Goal: Learn about a topic: Learn about a topic

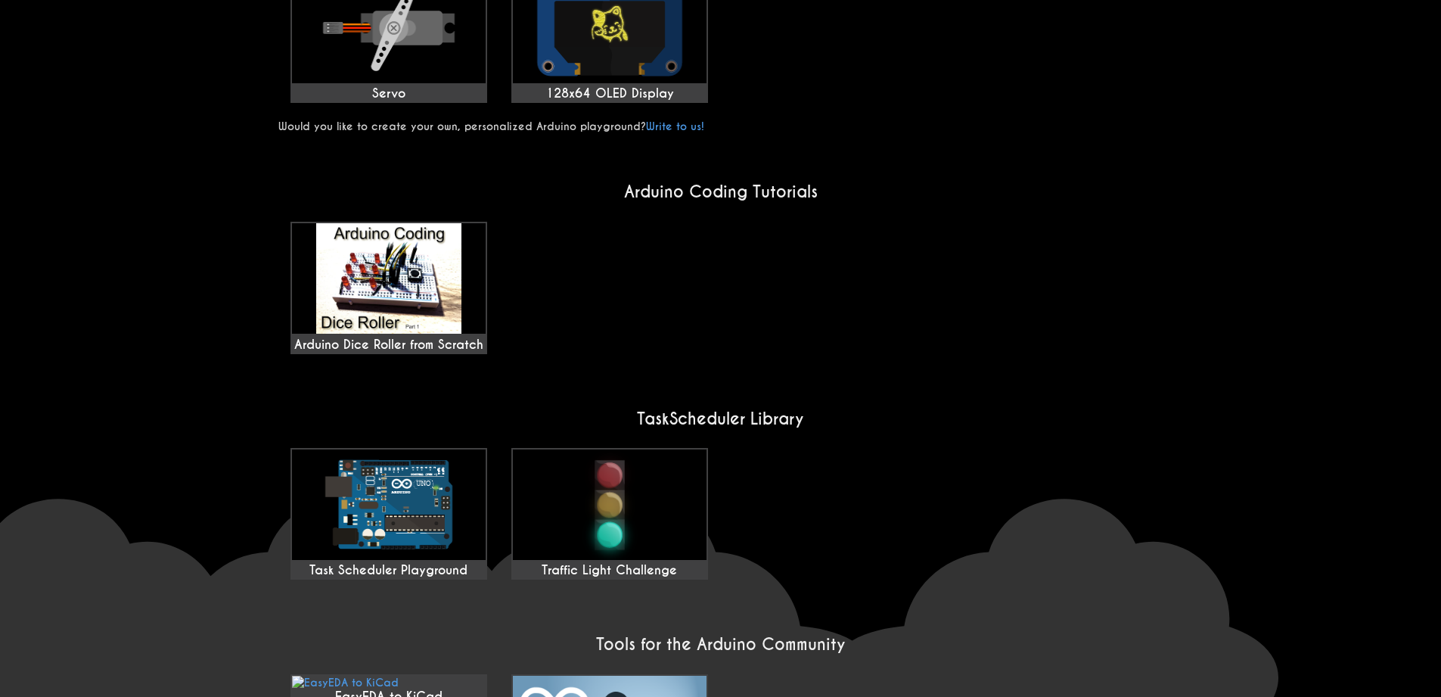
scroll to position [998, 0]
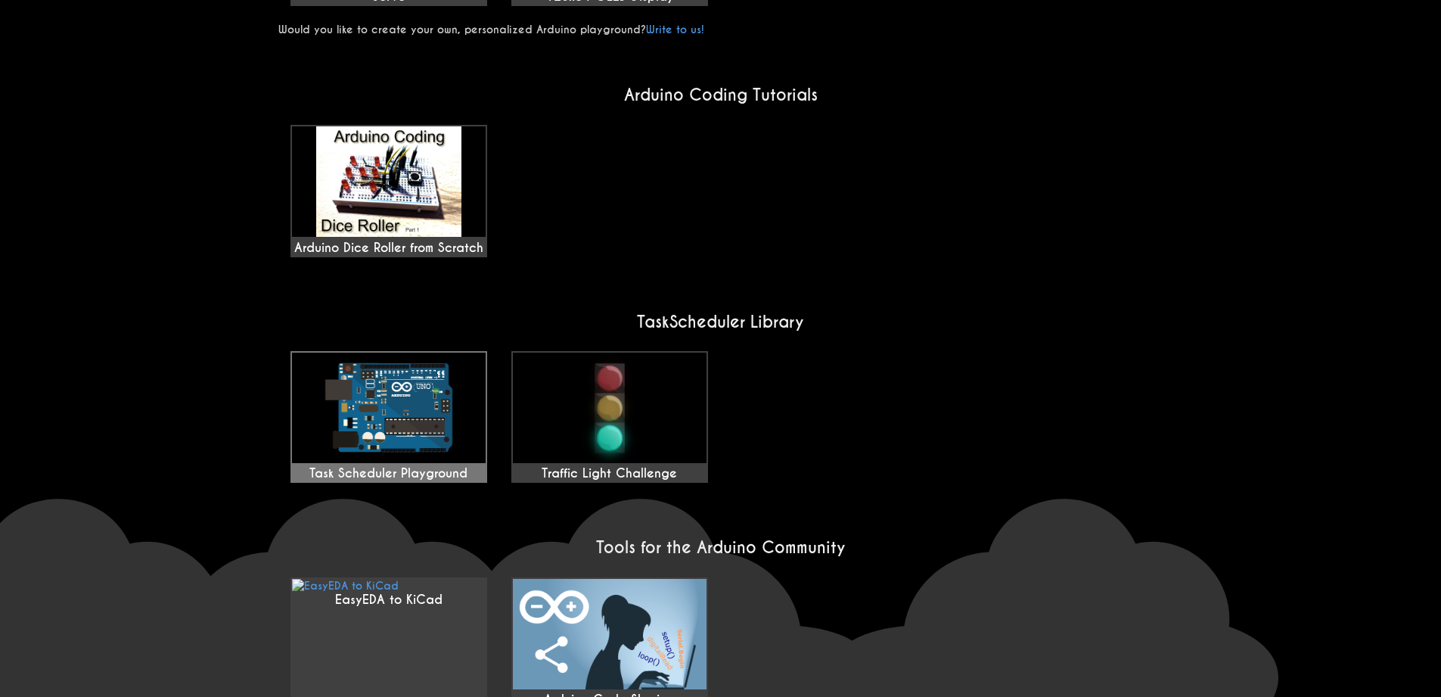
click at [417, 432] on img at bounding box center [389, 407] width 194 height 110
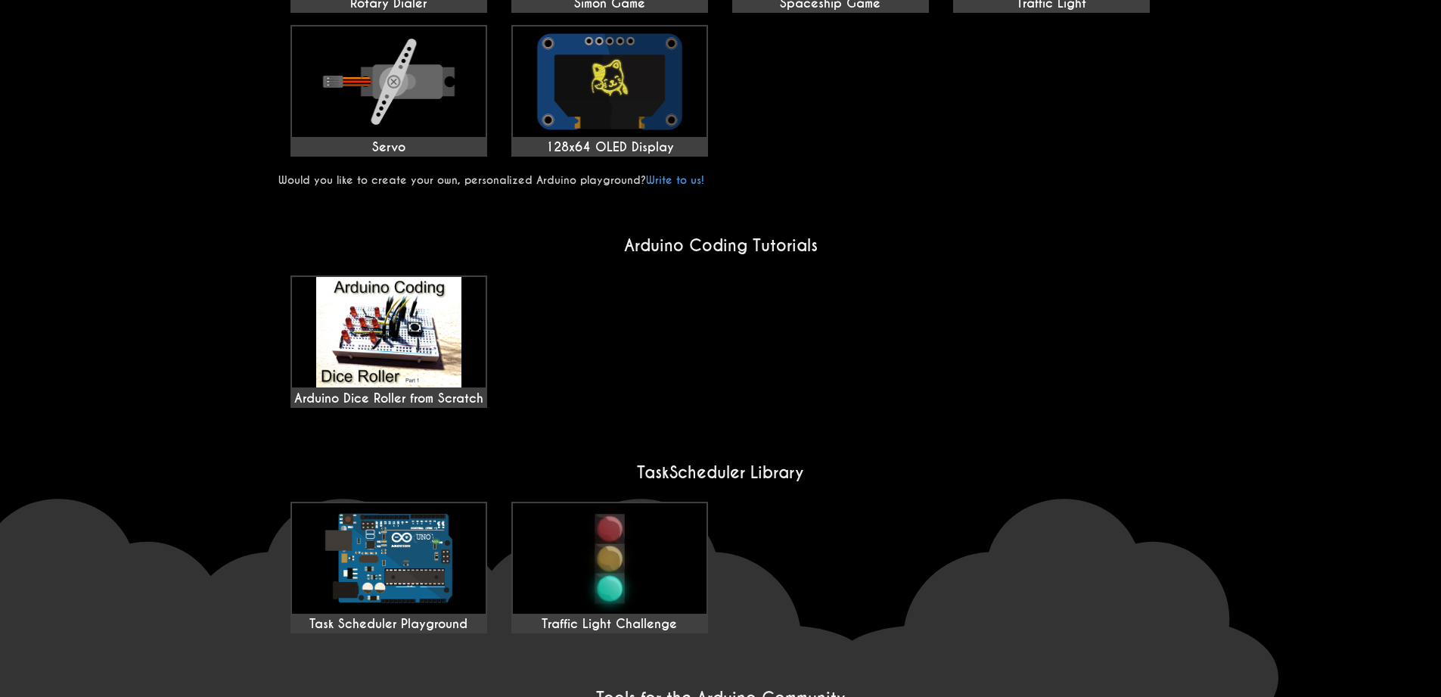
scroll to position [1035, 0]
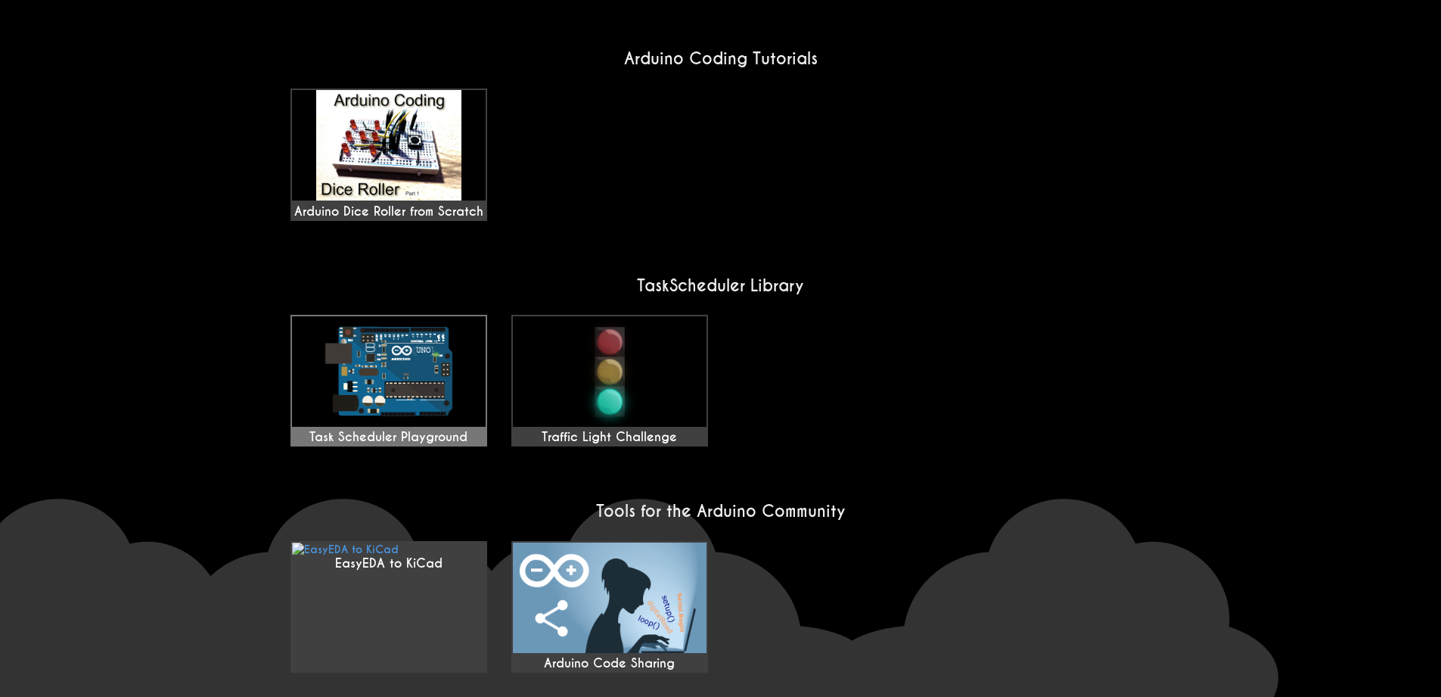
click at [403, 316] on img at bounding box center [389, 371] width 194 height 110
